Goal: Transaction & Acquisition: Obtain resource

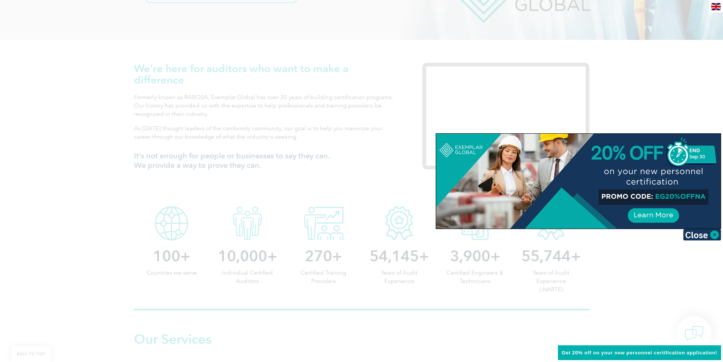
scroll to position [228, 0]
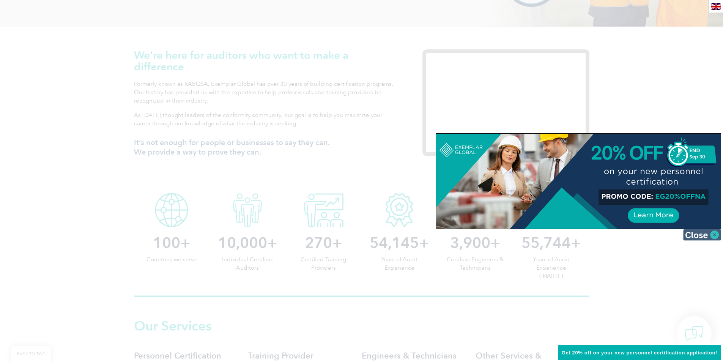
click at [714, 234] on img at bounding box center [702, 234] width 38 height 11
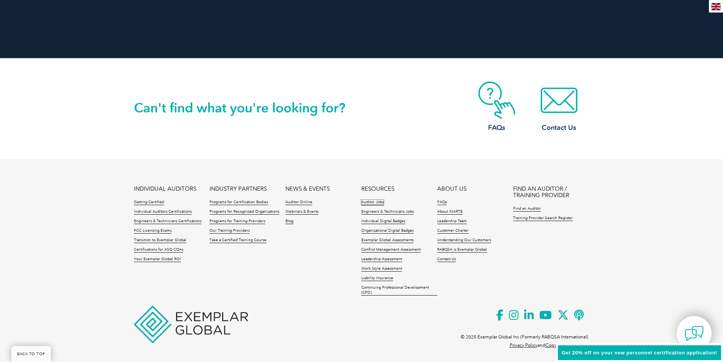
scroll to position [1720, 0]
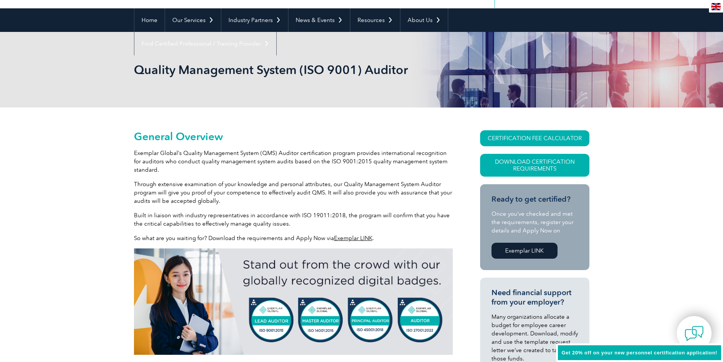
scroll to position [114, 0]
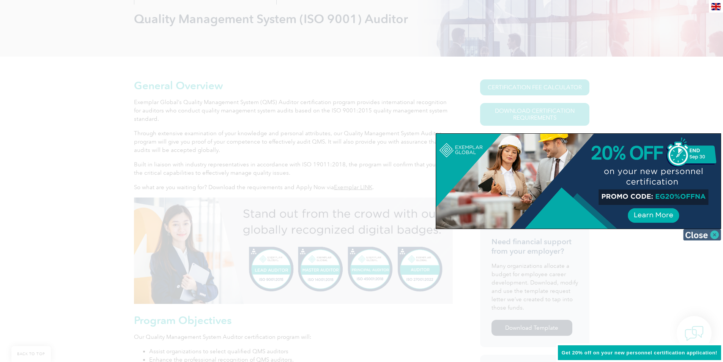
click at [711, 234] on img at bounding box center [702, 234] width 38 height 11
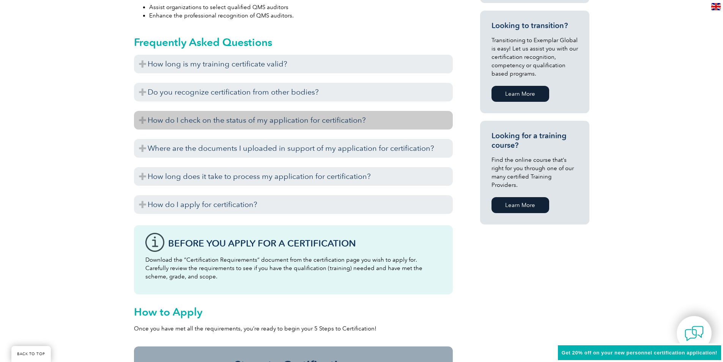
scroll to position [493, 0]
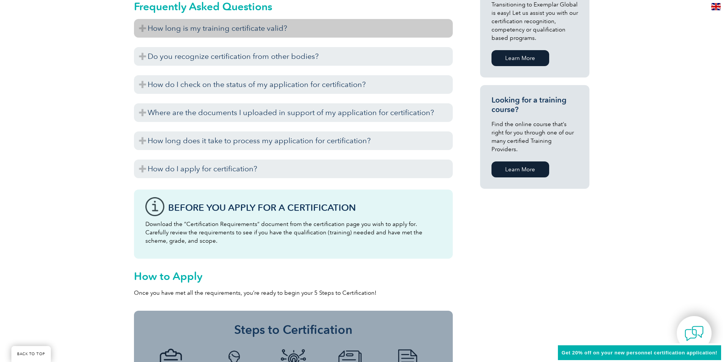
click at [178, 25] on h3 "How long is my training certificate valid?" at bounding box center [293, 28] width 319 height 19
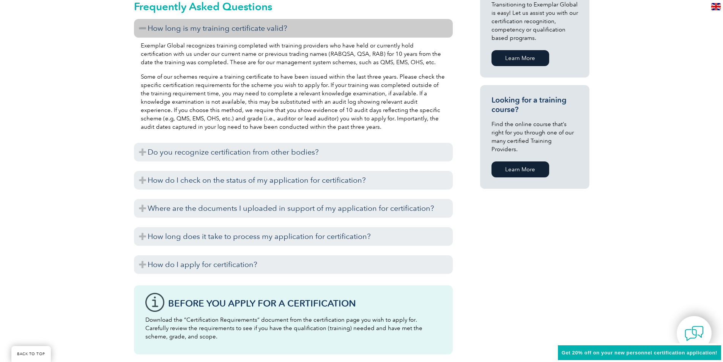
click at [178, 25] on h3 "How long is my training certificate valid?" at bounding box center [293, 28] width 319 height 19
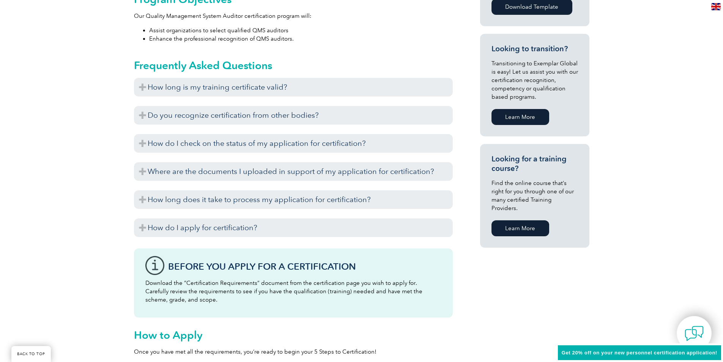
scroll to position [455, 0]
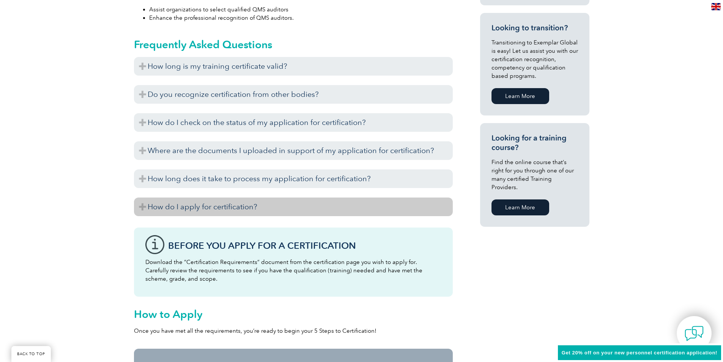
click at [168, 205] on h3 "How do I apply for certification?" at bounding box center [293, 206] width 319 height 19
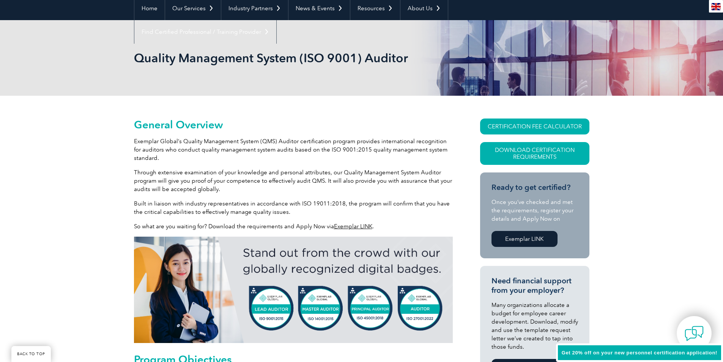
scroll to position [0, 0]
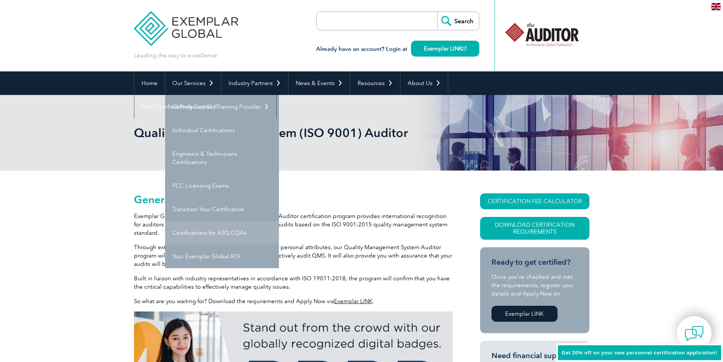
click at [201, 233] on link "Certifications for ASQ CQAs" at bounding box center [222, 233] width 114 height 24
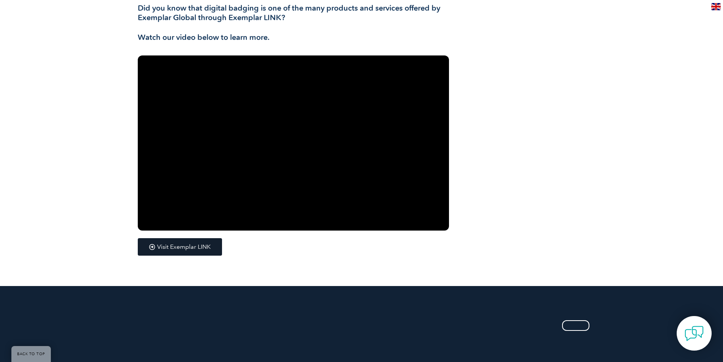
scroll to position [1024, 0]
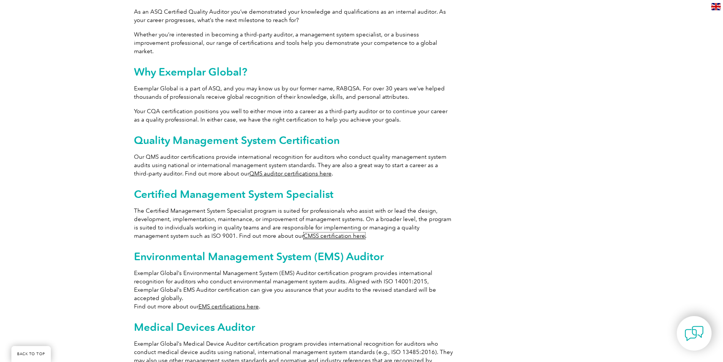
scroll to position [339, 0]
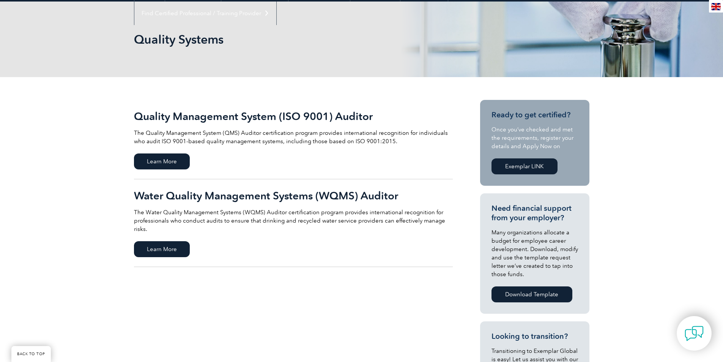
scroll to position [114, 0]
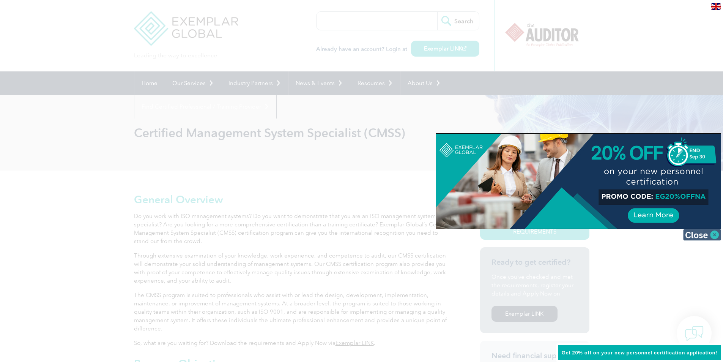
click at [717, 232] on img at bounding box center [702, 234] width 38 height 11
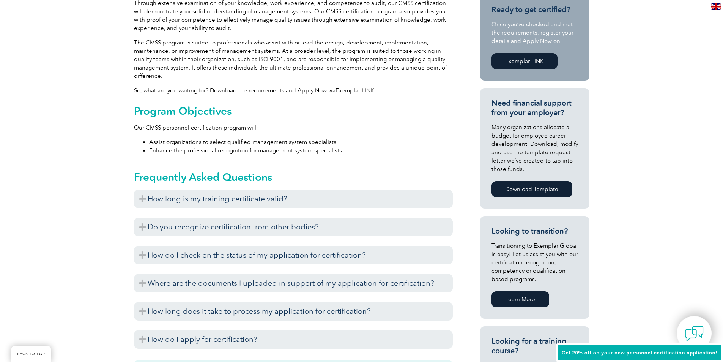
scroll to position [266, 0]
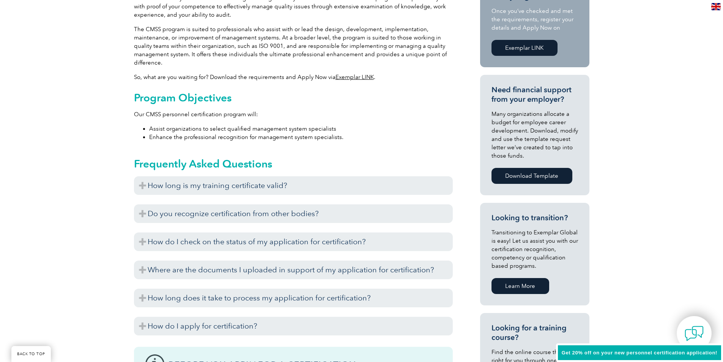
click at [365, 78] on link "Exemplar LINK" at bounding box center [354, 77] width 38 height 7
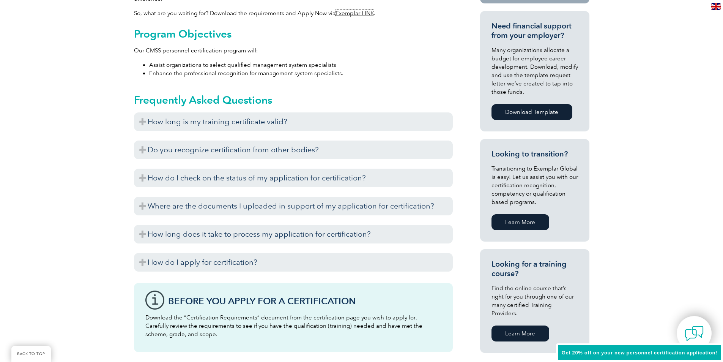
scroll to position [341, 0]
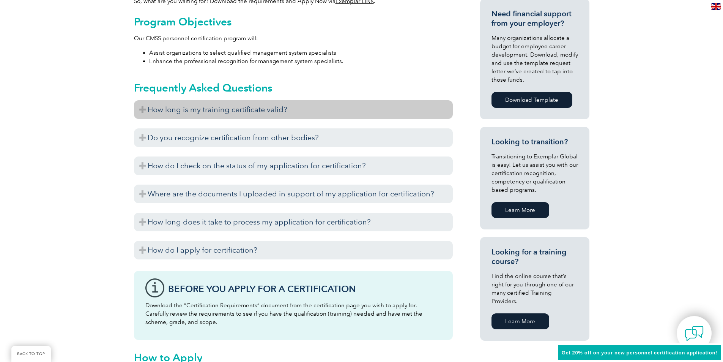
click at [336, 112] on h3 "How long is my training certificate valid?" at bounding box center [293, 109] width 319 height 19
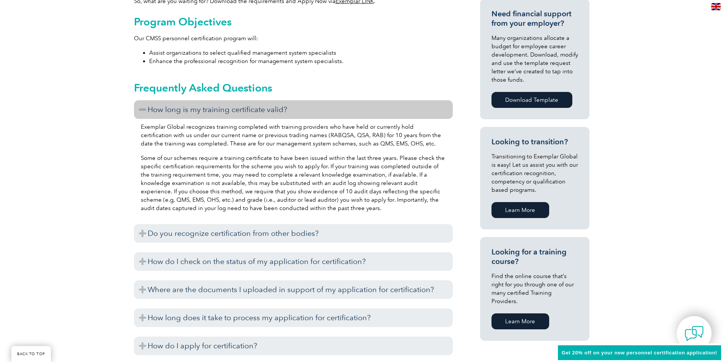
click at [336, 108] on h3 "How long is my training certificate valid?" at bounding box center [293, 109] width 319 height 19
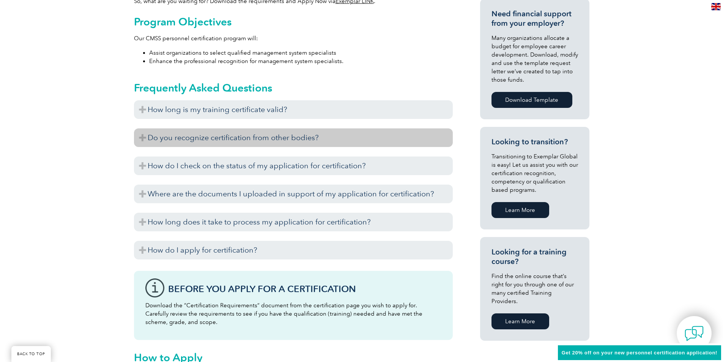
click at [316, 140] on h3 "Do you recognize certification from other bodies?" at bounding box center [293, 137] width 319 height 19
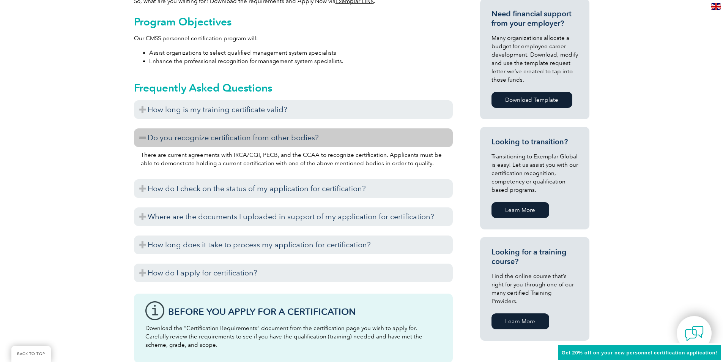
click at [316, 137] on h3 "Do you recognize certification from other bodies?" at bounding box center [293, 137] width 319 height 19
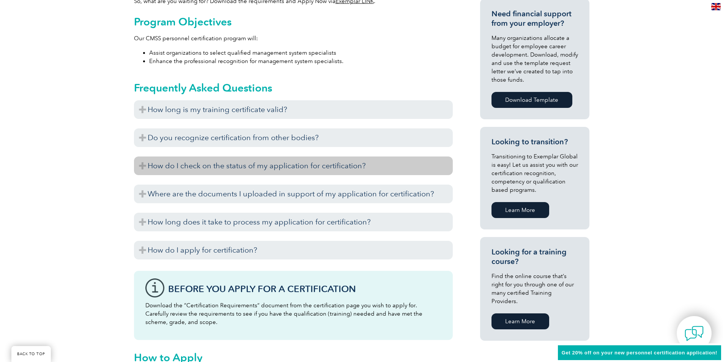
click at [316, 165] on h3 "How do I check on the status of my application for certification?" at bounding box center [293, 165] width 319 height 19
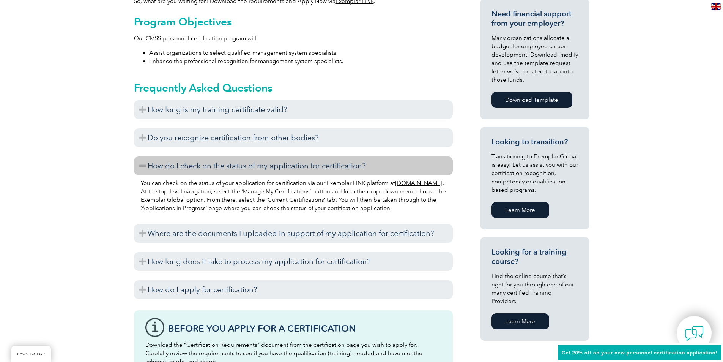
click at [316, 165] on h3 "How do I check on the status of my application for certification?" at bounding box center [293, 165] width 319 height 19
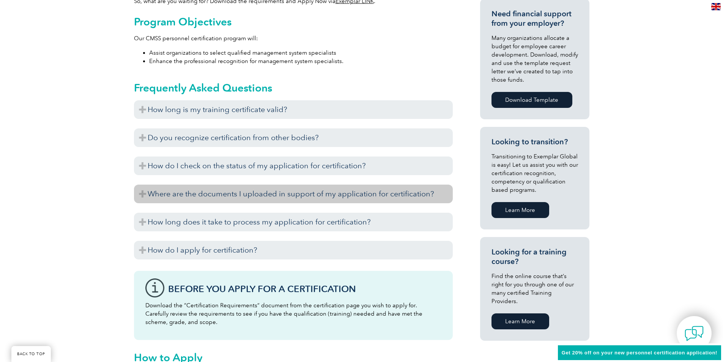
click at [319, 191] on h3 "Where are the documents I uploaded in support of my application for certificati…" at bounding box center [293, 193] width 319 height 19
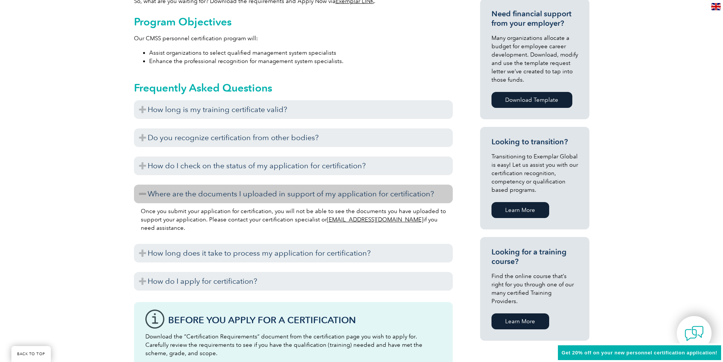
click at [319, 191] on h3 "Where are the documents I uploaded in support of my application for certificati…" at bounding box center [293, 193] width 319 height 19
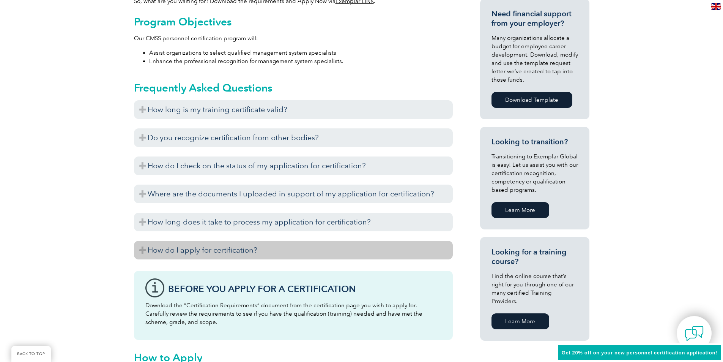
click at [301, 244] on h3 "How do I apply for certification?" at bounding box center [293, 250] width 319 height 19
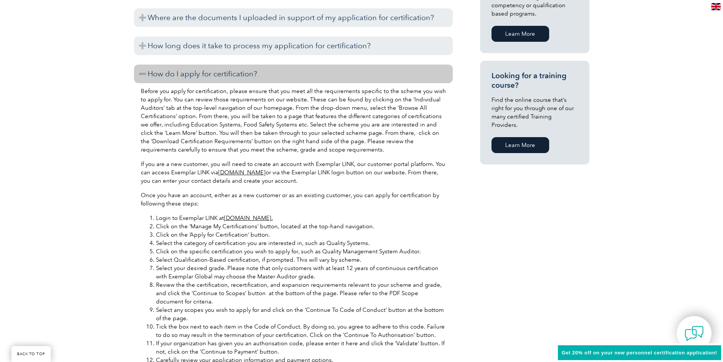
scroll to position [531, 0]
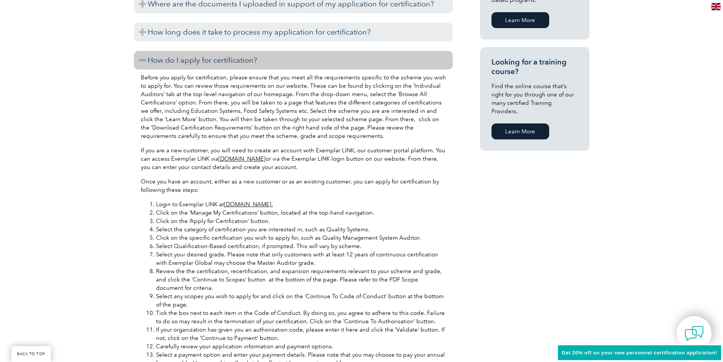
drag, startPoint x: 261, startPoint y: 60, endPoint x: 266, endPoint y: 56, distance: 6.5
click at [264, 58] on h3 "How do I apply for certification?" at bounding box center [293, 60] width 319 height 19
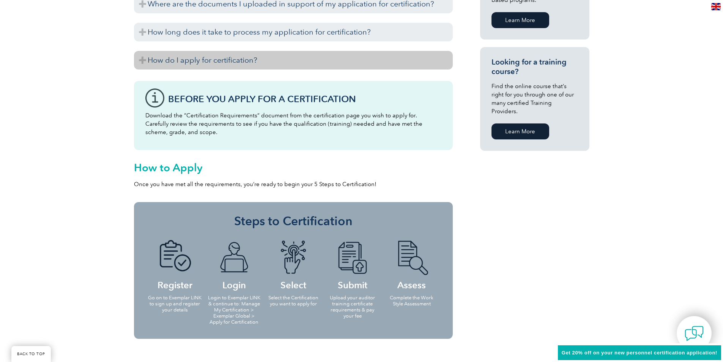
click at [264, 58] on h3 "How do I apply for certification?" at bounding box center [293, 60] width 319 height 19
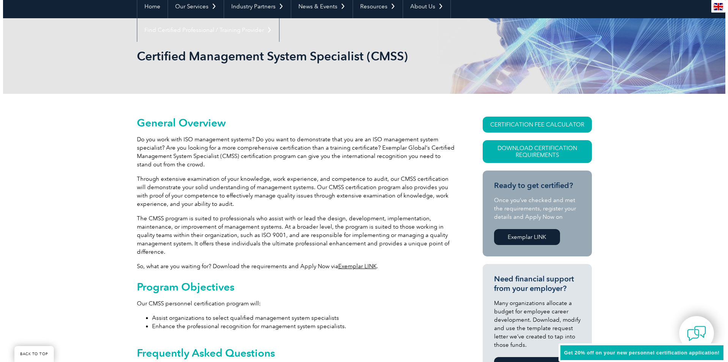
scroll to position [76, 0]
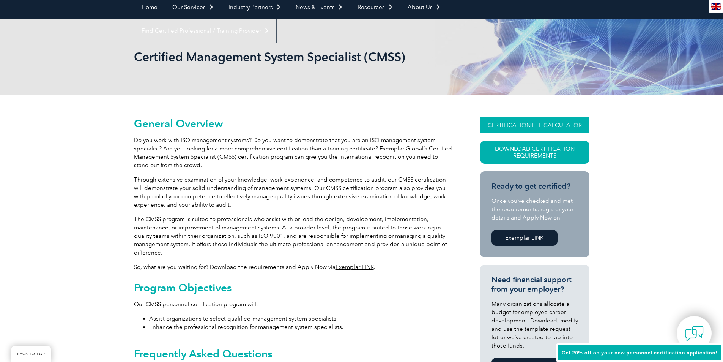
click at [548, 122] on link "CERTIFICATION FEE CALCULATOR" at bounding box center [534, 125] width 109 height 16
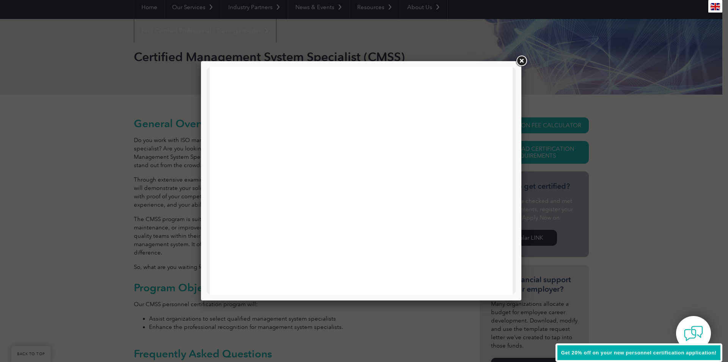
scroll to position [228, 0]
click at [523, 57] on link at bounding box center [522, 61] width 14 height 14
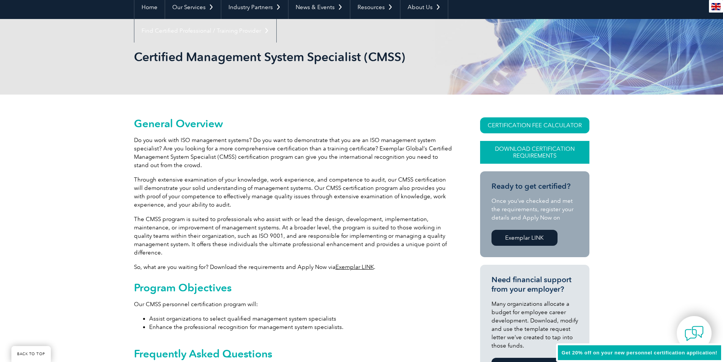
click at [558, 159] on link "Download Certification Requirements" at bounding box center [534, 152] width 109 height 23
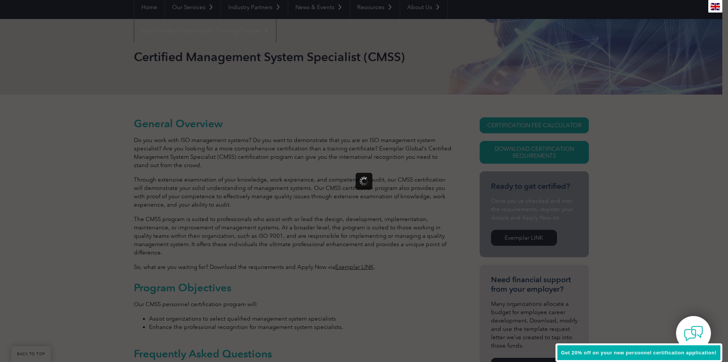
scroll to position [0, 0]
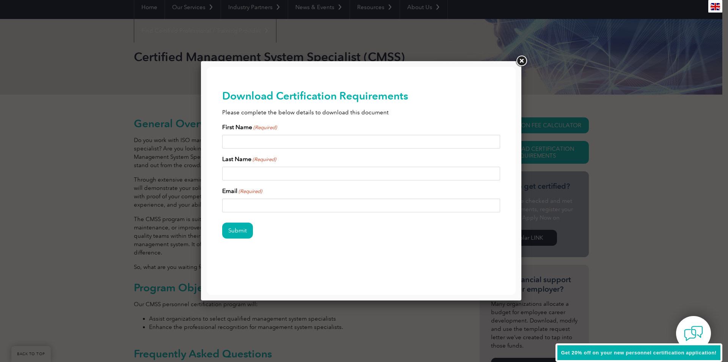
click at [341, 141] on input "First Name (Required)" at bounding box center [361, 142] width 278 height 14
type input "Sherise"
type input "Weston"
type input "sherise.weston@gmail.com"
click at [232, 226] on input "Submit" at bounding box center [237, 230] width 31 height 16
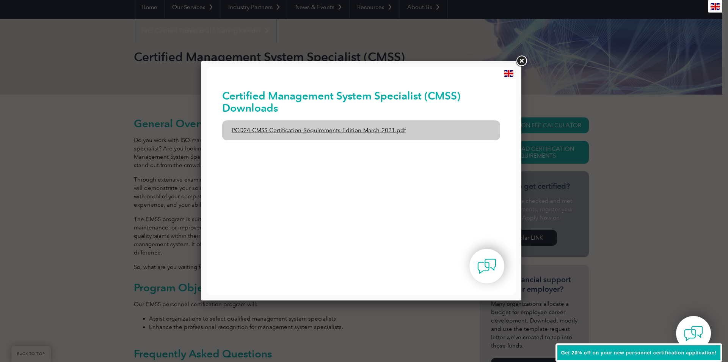
click at [373, 131] on link "PCD24-CMSS-Certification-Requirements-Edition-March-2021.pdf" at bounding box center [361, 130] width 278 height 20
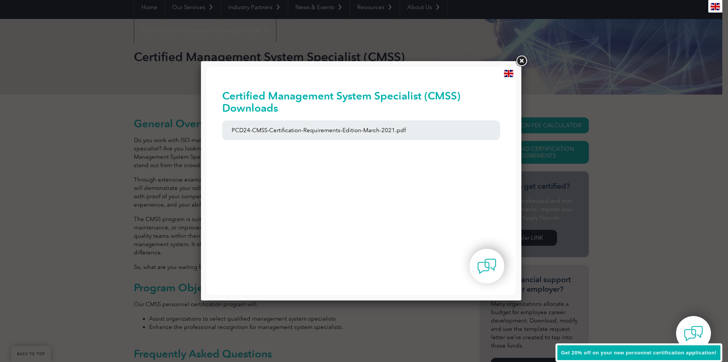
click at [521, 59] on link at bounding box center [522, 61] width 14 height 14
